Goal: Task Accomplishment & Management: Complete application form

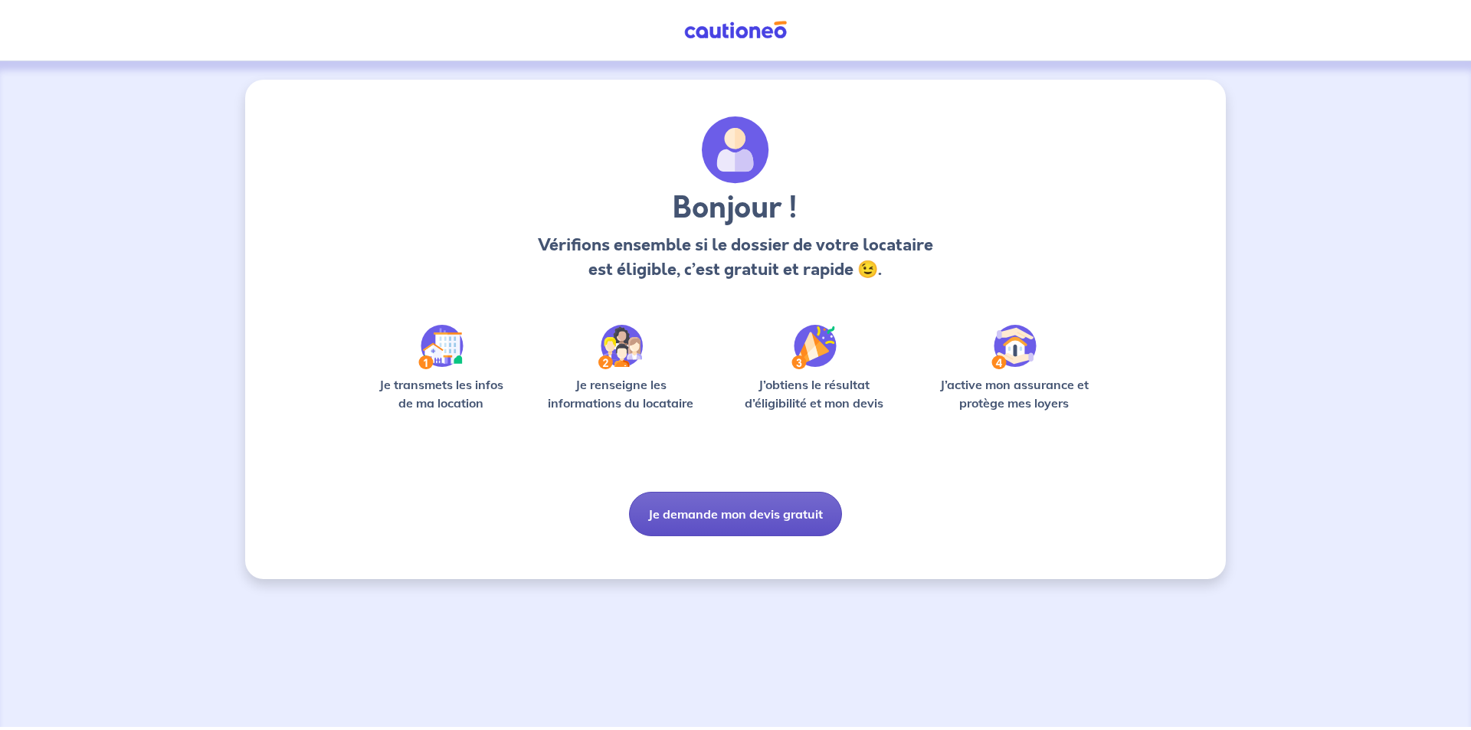
click at [755, 523] on button "Je demande mon devis gratuit" at bounding box center [735, 514] width 213 height 44
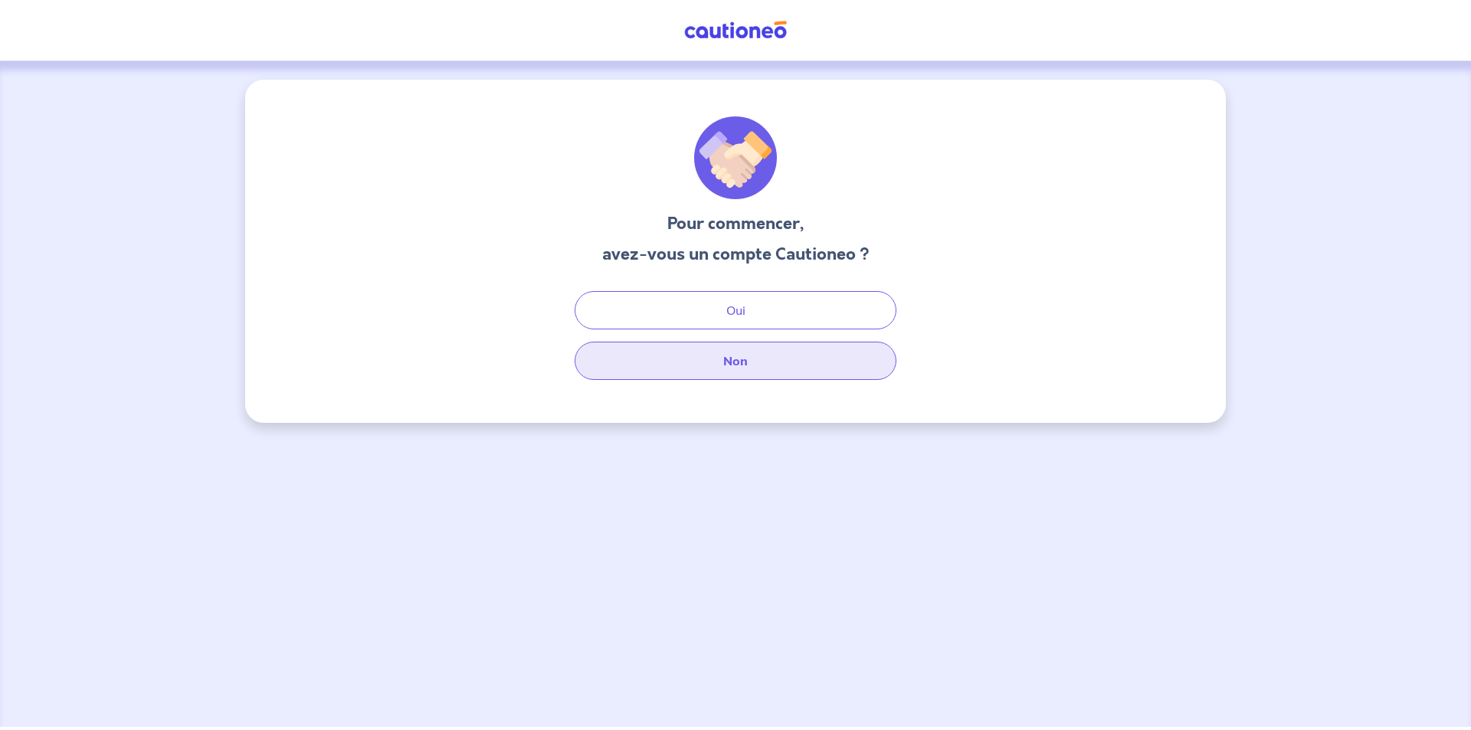
click at [740, 367] on button "Non" at bounding box center [736, 361] width 322 height 38
